Goal: Find specific page/section

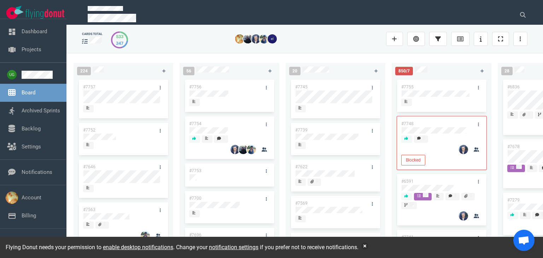
click at [97, 87] on div "#7757" at bounding box center [117, 86] width 76 height 15
click at [87, 88] on link "#7757" at bounding box center [89, 86] width 12 height 5
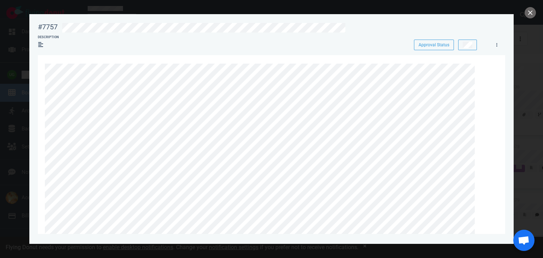
click at [48, 25] on div "#7757" at bounding box center [48, 27] width 20 height 9
copy div "#7757"
click at [533, 11] on button "close" at bounding box center [529, 12] width 11 height 11
